Goal: Task Accomplishment & Management: Complete application form

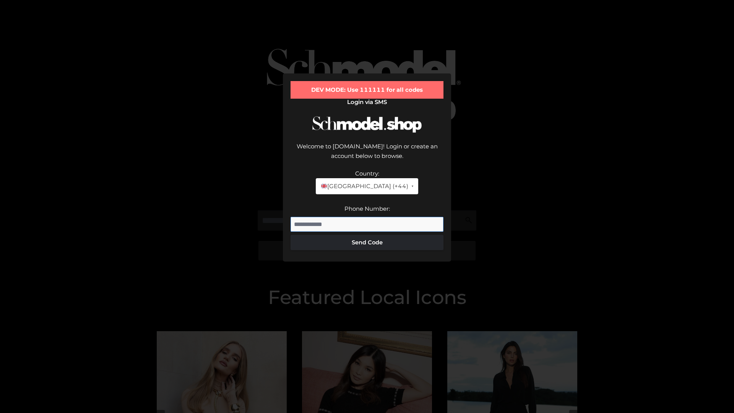
click at [367, 217] on input "Phone Number:" at bounding box center [366, 224] width 153 height 15
type input "**********"
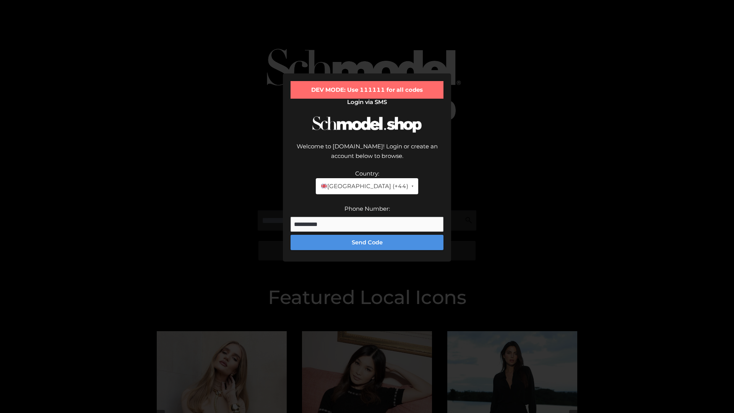
click at [367, 235] on button "Send Code" at bounding box center [366, 242] width 153 height 15
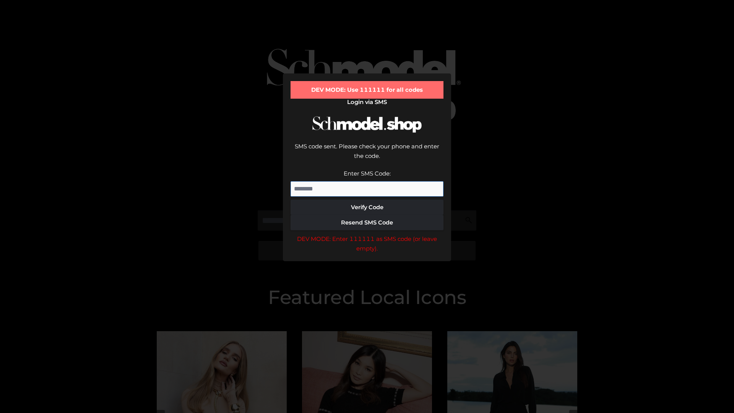
click at [367, 181] on input "Enter SMS Code:" at bounding box center [366, 188] width 153 height 15
type input "******"
click at [367, 200] on button "Verify Code" at bounding box center [366, 207] width 153 height 15
click at [367, 234] on div "DEV MODE: Enter 111111 as SMS code (or leave empty)." at bounding box center [366, 243] width 153 height 19
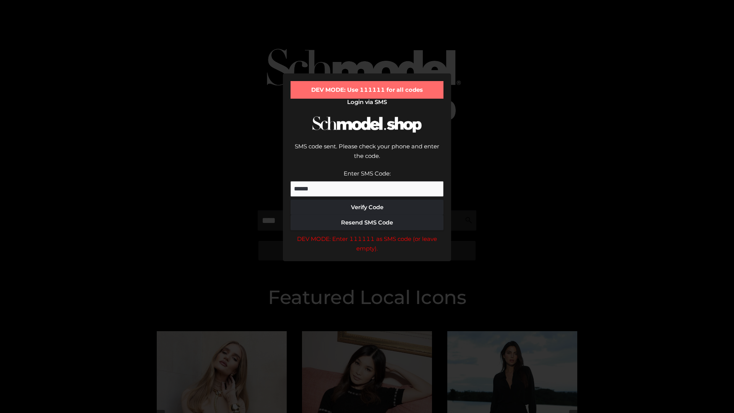
click at [367, 234] on div "DEV MODE: Enter 111111 as SMS code (or leave empty)." at bounding box center [366, 243] width 153 height 19
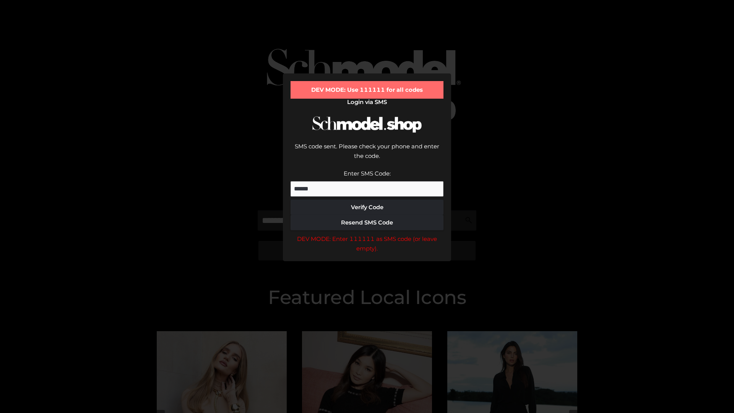
click at [367, 234] on div "DEV MODE: Enter 111111 as SMS code (or leave empty)." at bounding box center [366, 243] width 153 height 19
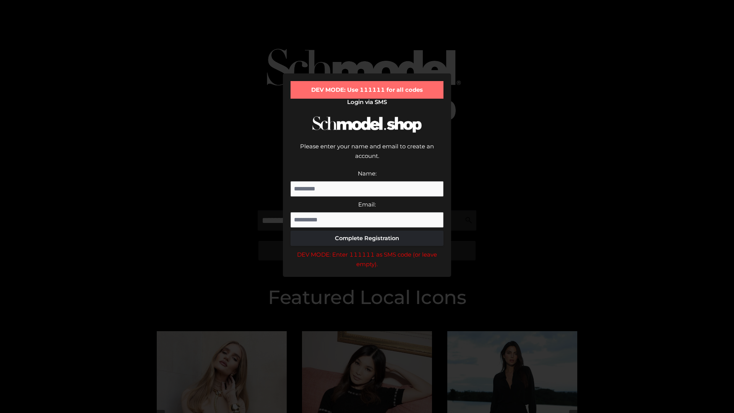
click at [367, 250] on div "DEV MODE: Enter 111111 as SMS code (or leave empty)." at bounding box center [366, 259] width 153 height 19
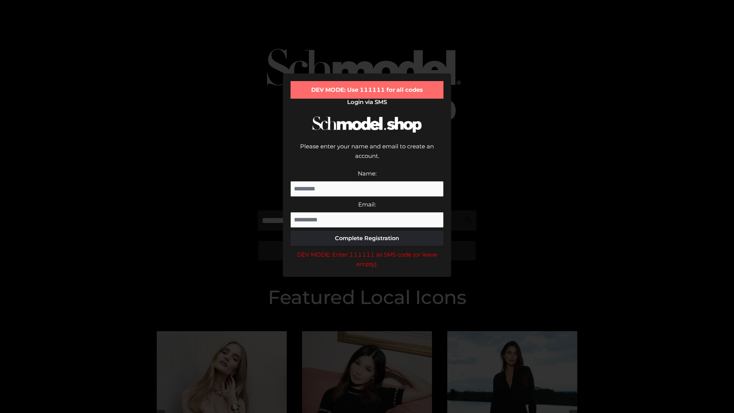
click at [367, 250] on div "DEV MODE: Enter 111111 as SMS code (or leave empty)." at bounding box center [366, 259] width 153 height 19
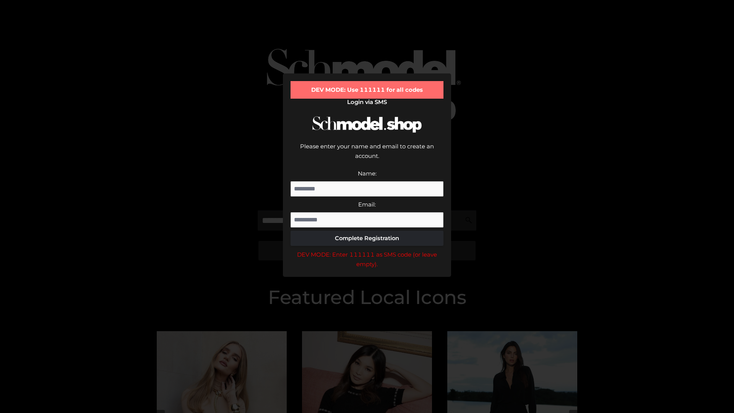
click at [367, 250] on div "DEV MODE: Enter 111111 as SMS code (or leave empty)." at bounding box center [366, 259] width 153 height 19
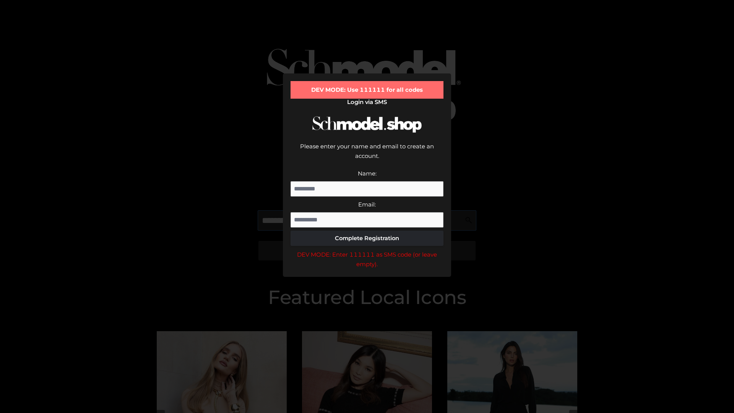
scroll to position [0, 19]
click at [367, 250] on div "DEV MODE: Enter 111111 as SMS code (or leave empty)." at bounding box center [366, 259] width 153 height 19
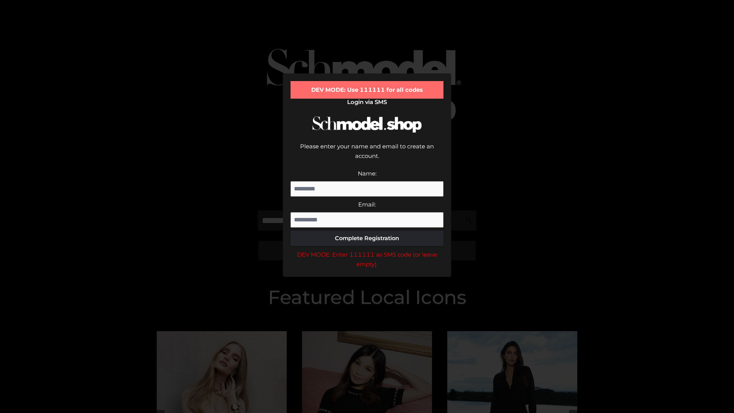
click at [367, 250] on div "DEV MODE: Enter 111111 as SMS code (or leave empty)." at bounding box center [366, 259] width 153 height 19
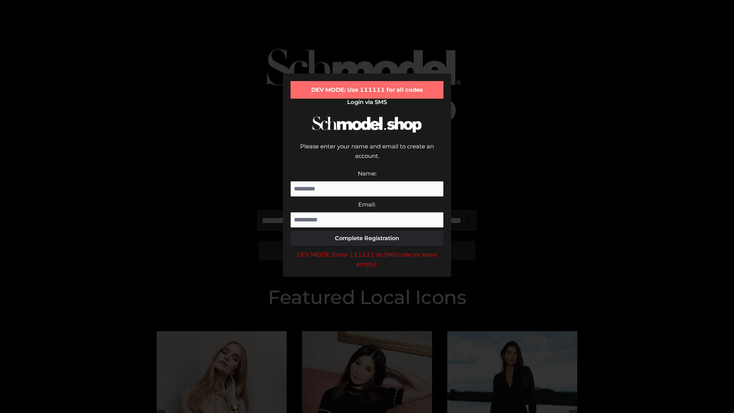
scroll to position [0, 67]
click at [367, 250] on div "DEV MODE: Enter 111111 as SMS code (or leave empty)." at bounding box center [366, 259] width 153 height 19
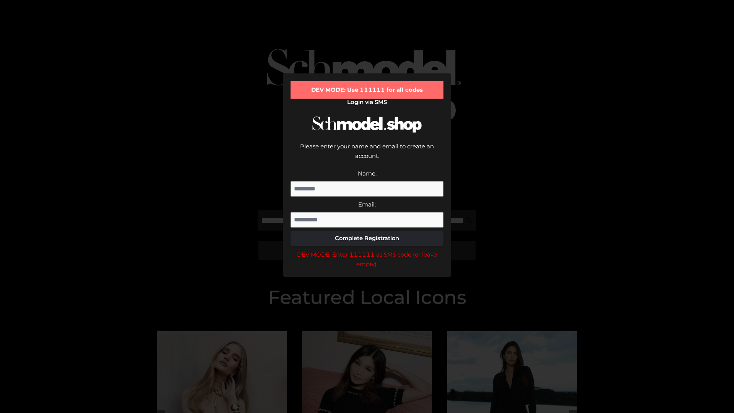
click at [367, 250] on div "DEV MODE: Enter 111111 as SMS code (or leave empty)." at bounding box center [366, 259] width 153 height 19
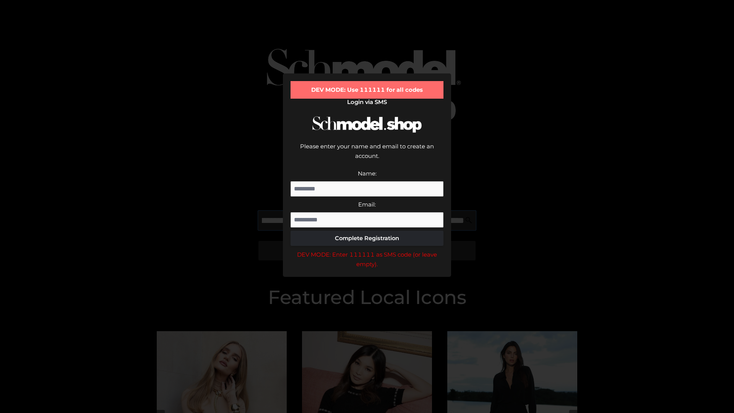
scroll to position [0, 111]
click at [367, 250] on div "DEV MODE: Enter 111111 as SMS code (or leave empty)." at bounding box center [366, 259] width 153 height 19
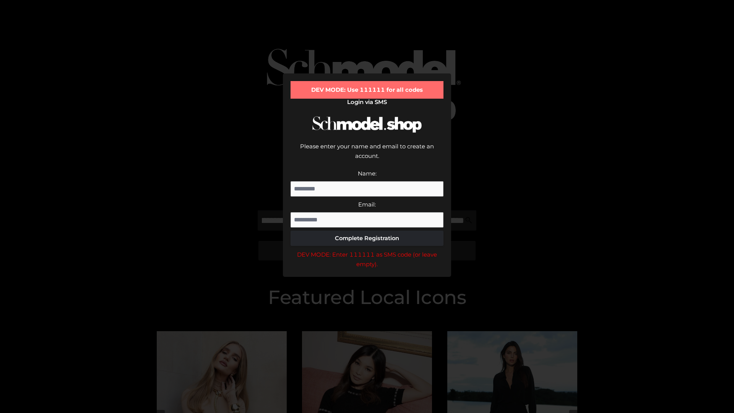
click at [367, 250] on div "DEV MODE: Enter 111111 as SMS code (or leave empty)." at bounding box center [366, 259] width 153 height 19
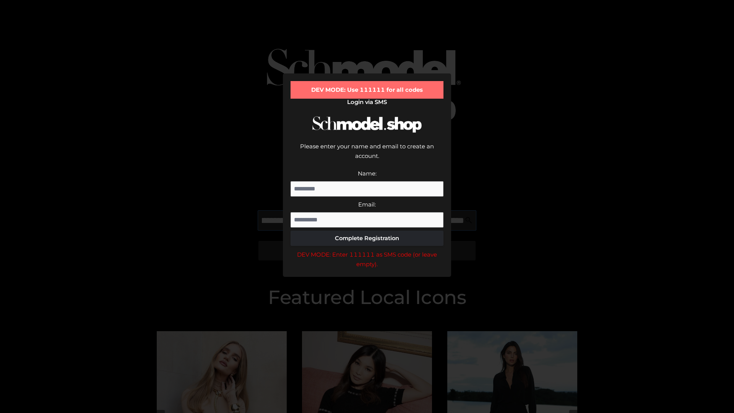
scroll to position [0, 157]
click at [367, 250] on div "DEV MODE: Enter 111111 as SMS code (or leave empty)." at bounding box center [366, 259] width 153 height 19
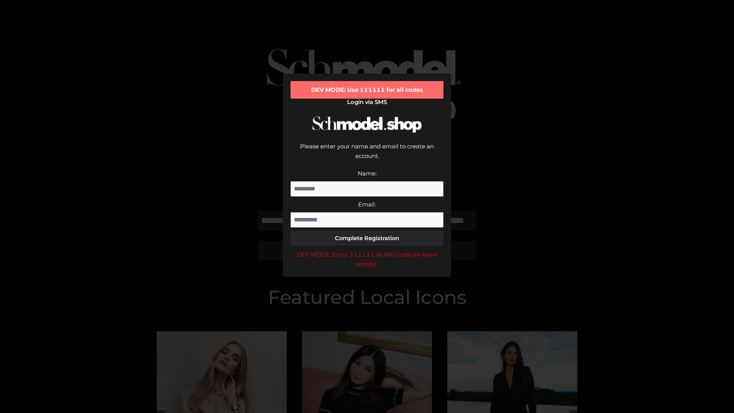
click at [367, 250] on div "DEV MODE: Enter 111111 as SMS code (or leave empty)." at bounding box center [366, 259] width 153 height 19
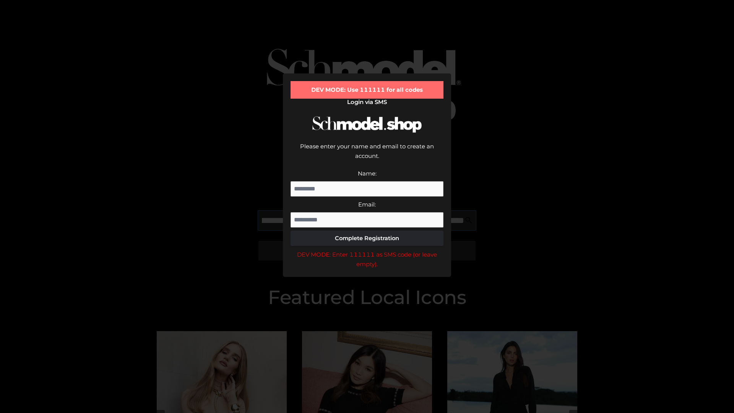
scroll to position [0, 205]
click at [367, 250] on div "DEV MODE: Enter 111111 as SMS code (or leave empty)." at bounding box center [366, 259] width 153 height 19
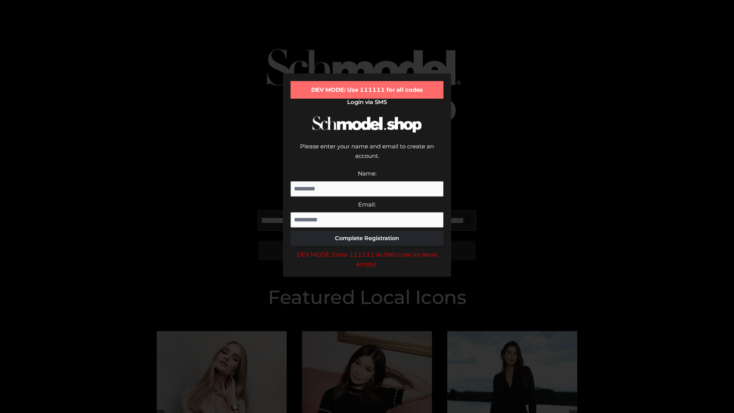
type input "**********"
